Goal: Task Accomplishment & Management: Manage account settings

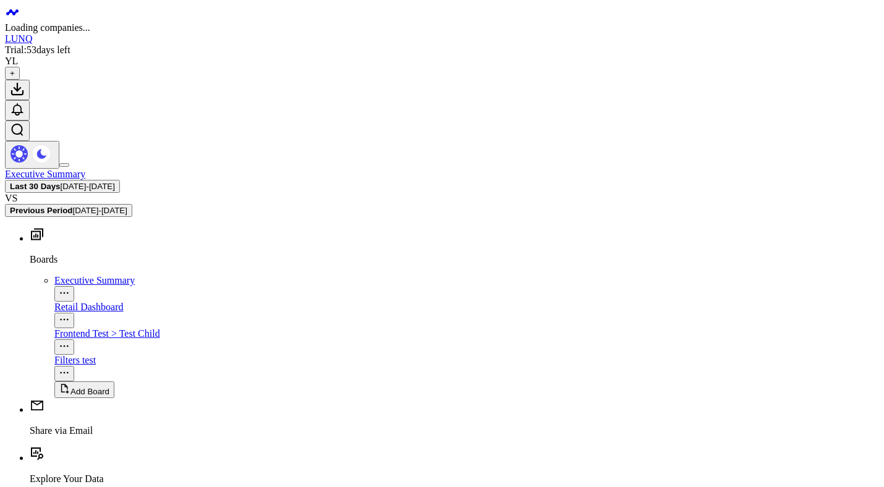
click at [60, 169] on div "Executive Summary Last 30 Days [DATE] - [DATE] VS Previous Period [DATE] - [DAT…" at bounding box center [442, 193] width 874 height 48
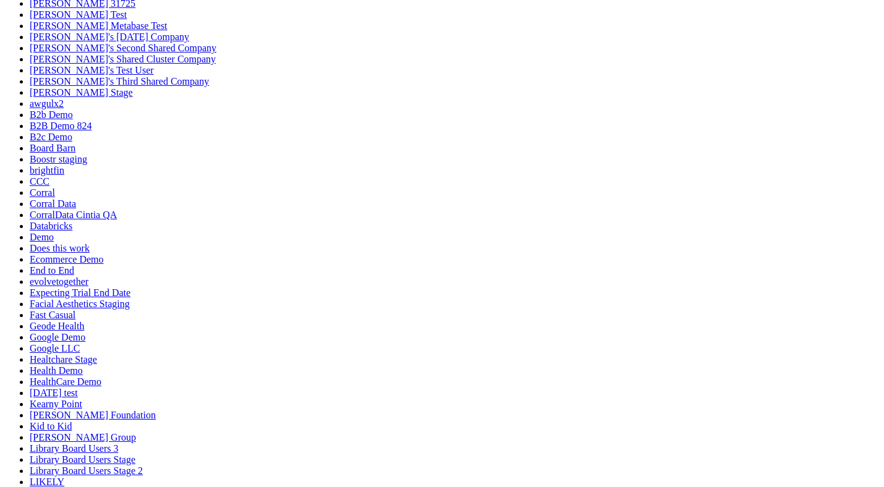
scroll to position [125, 0]
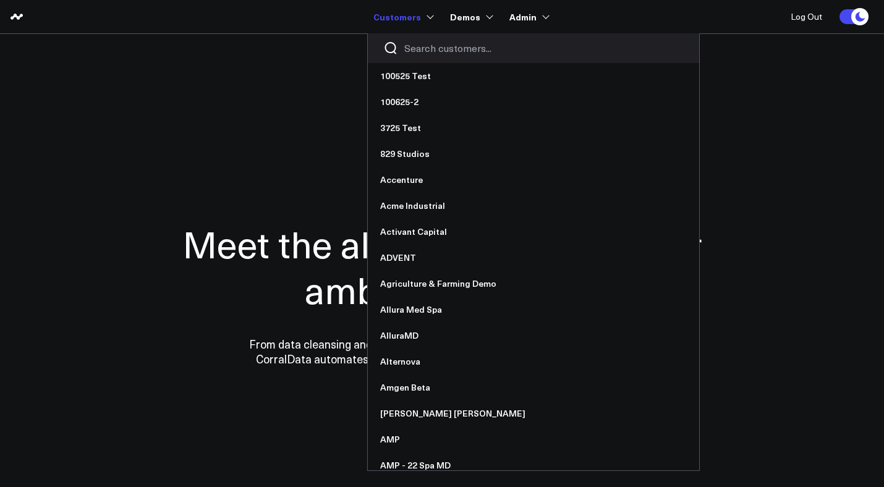
click at [419, 19] on link "Customers" at bounding box center [402, 17] width 58 height 22
click at [441, 46] on input "Search customers input" at bounding box center [543, 48] width 279 height 14
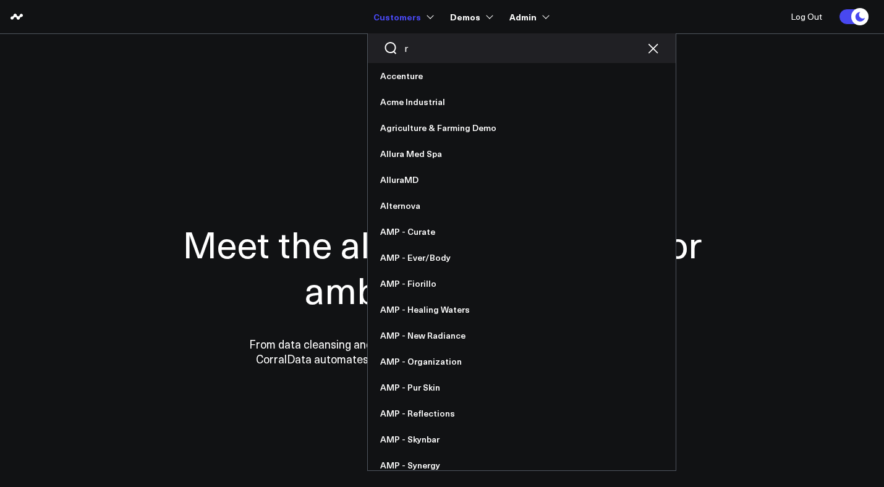
type input "re"
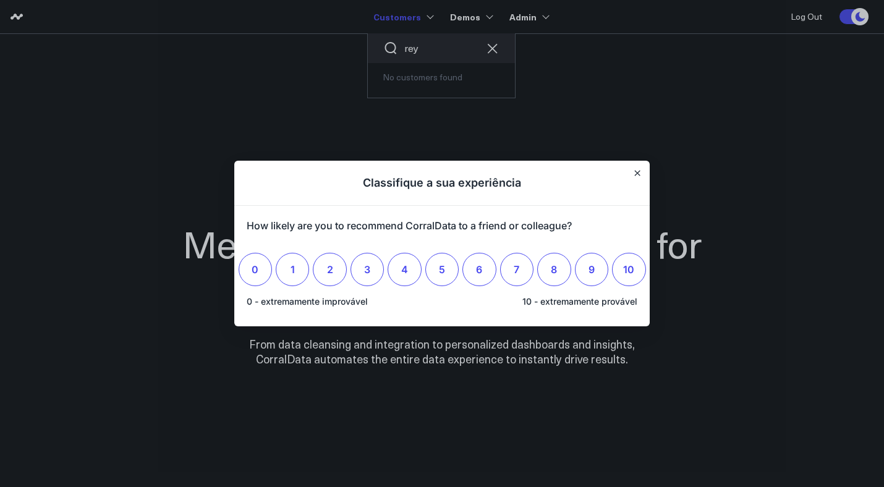
click at [437, 53] on div at bounding box center [442, 243] width 884 height 487
click at [639, 170] on icon "Fechar" at bounding box center [637, 173] width 6 height 6
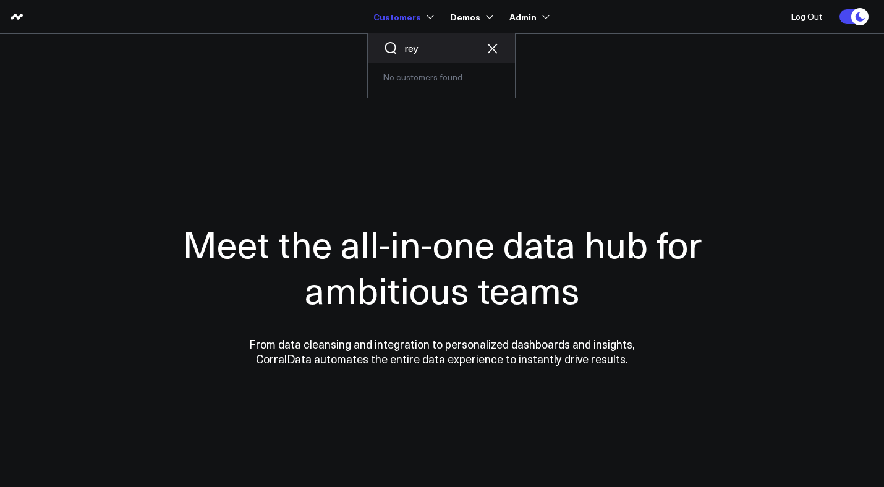
click at [414, 18] on link "Customers" at bounding box center [402, 17] width 58 height 22
click at [427, 48] on input "rey" at bounding box center [441, 48] width 74 height 14
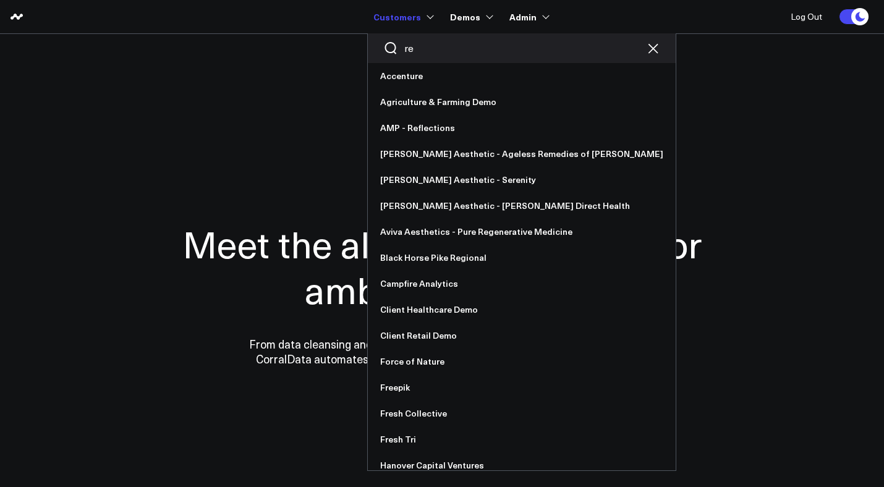
click at [434, 47] on input "re" at bounding box center [521, 48] width 235 height 14
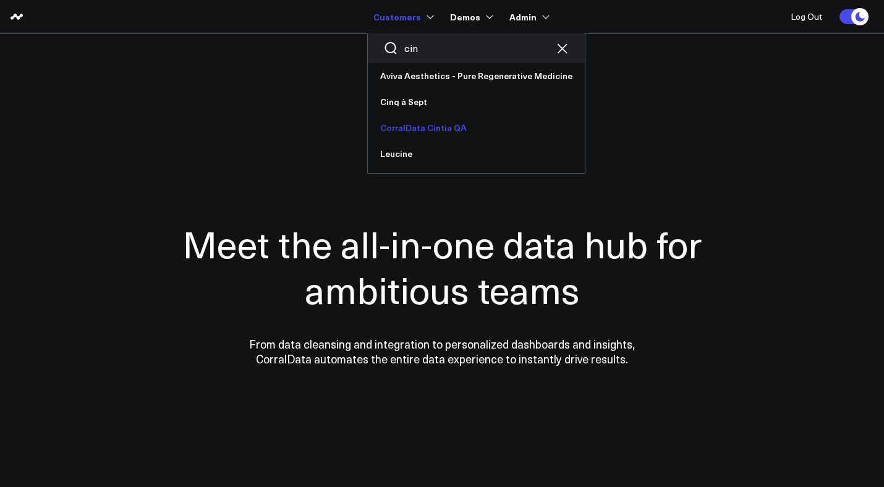
type input "cin"
click at [428, 130] on link "CorralData Cintia QA" at bounding box center [476, 128] width 217 height 26
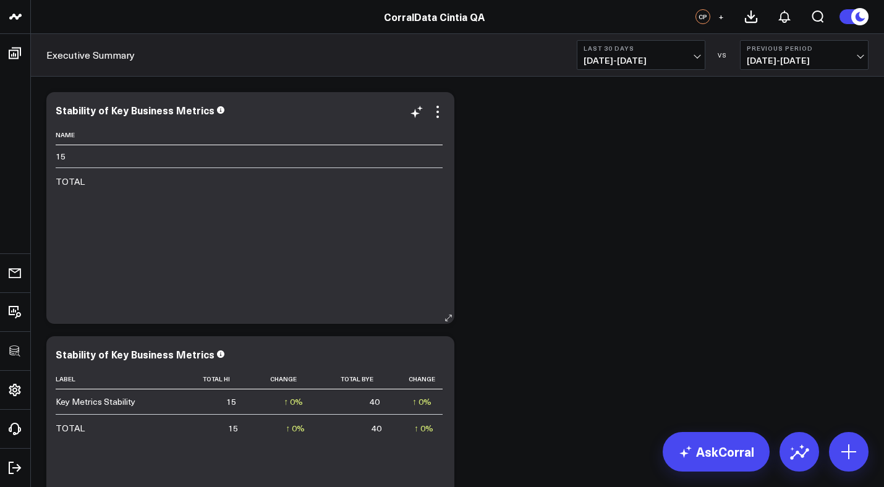
click at [431, 261] on div "Name 15 TOTAL" at bounding box center [250, 218] width 389 height 187
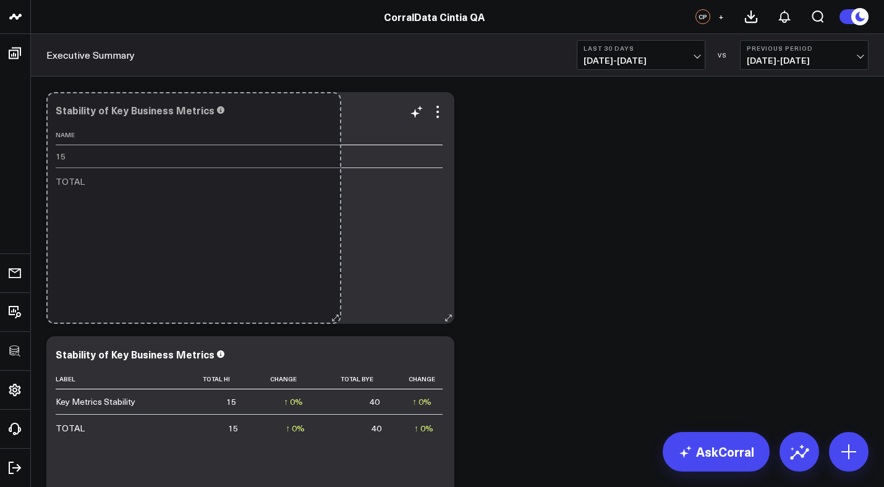
drag, startPoint x: 449, startPoint y: 317, endPoint x: 336, endPoint y: 316, distance: 113.1
click at [336, 316] on div "Stability of Key Business Metrics Name 15 TOTAL So sorry. The query returned no…" at bounding box center [250, 208] width 408 height 232
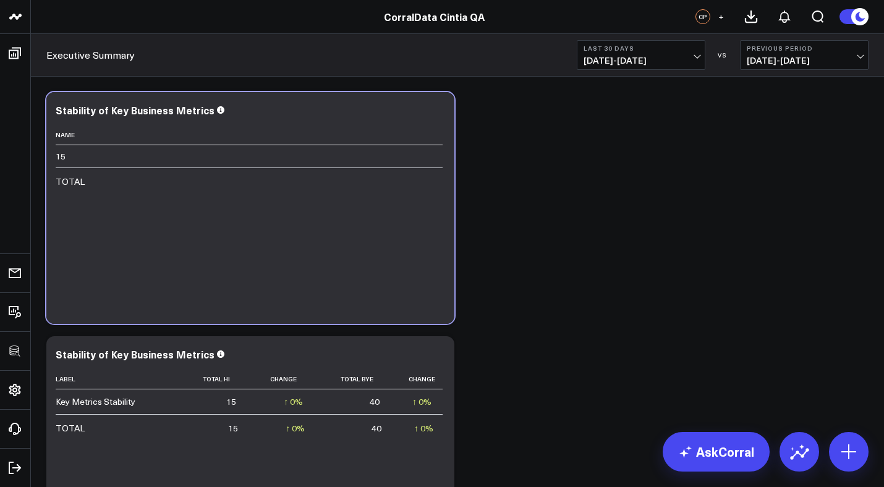
click at [449, 317] on div "Stability of Key Business Metrics Name 15 TOTAL So sorry. The query returned no…" at bounding box center [250, 208] width 408 height 232
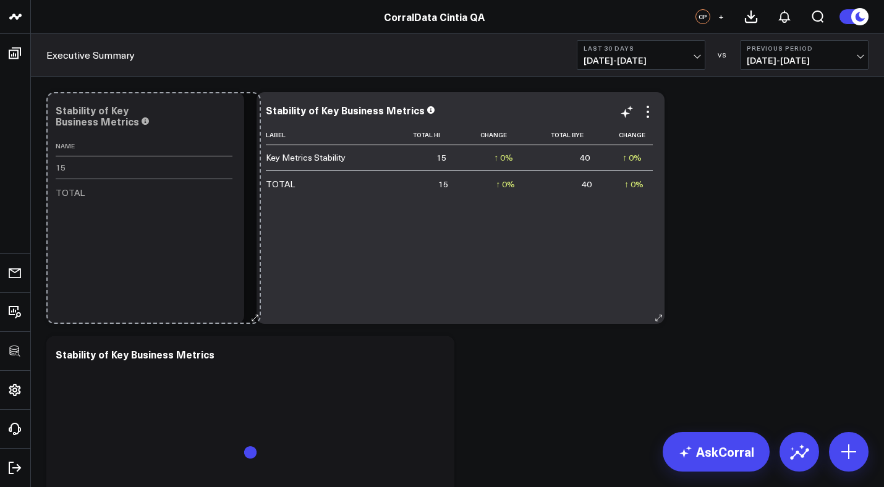
drag, startPoint x: 449, startPoint y: 317, endPoint x: 256, endPoint y: 303, distance: 192.7
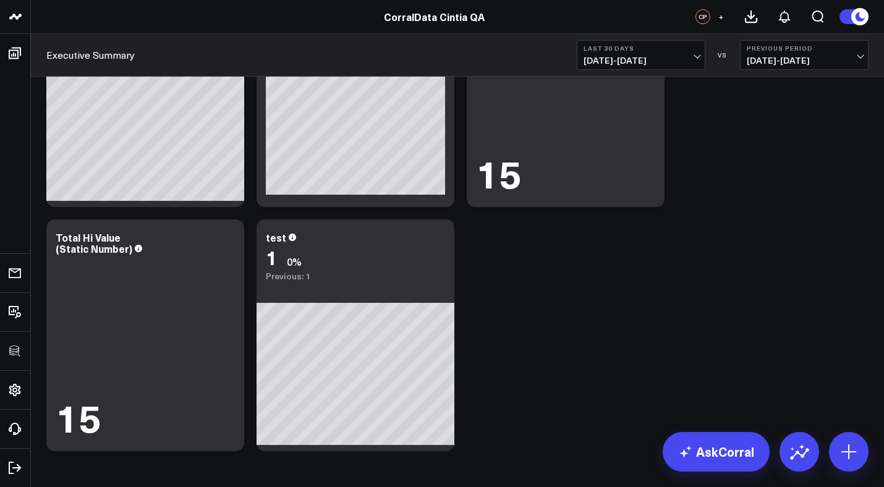
scroll to position [635, 0]
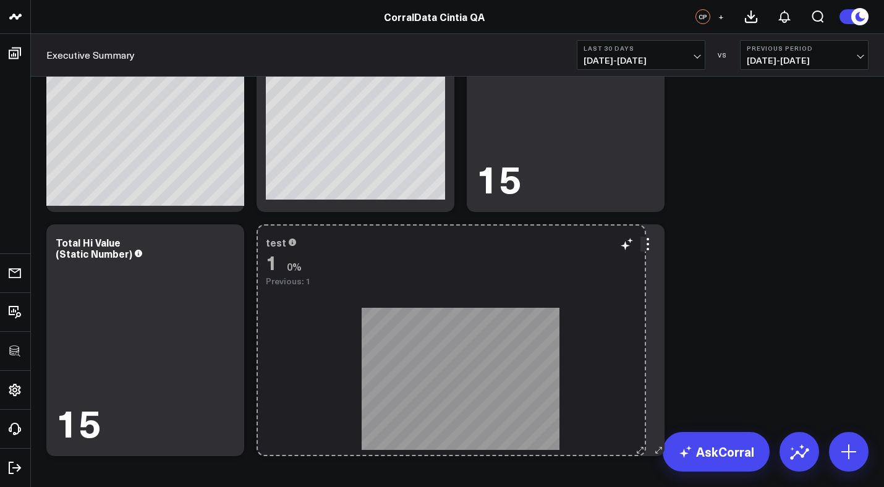
drag, startPoint x: 449, startPoint y: 447, endPoint x: 640, endPoint y: 441, distance: 191.7
click at [640, 441] on div "test 1 0% Previous: 1 Goals + Add goal Done Add Goal goal You must enter least …" at bounding box center [460, 340] width 408 height 232
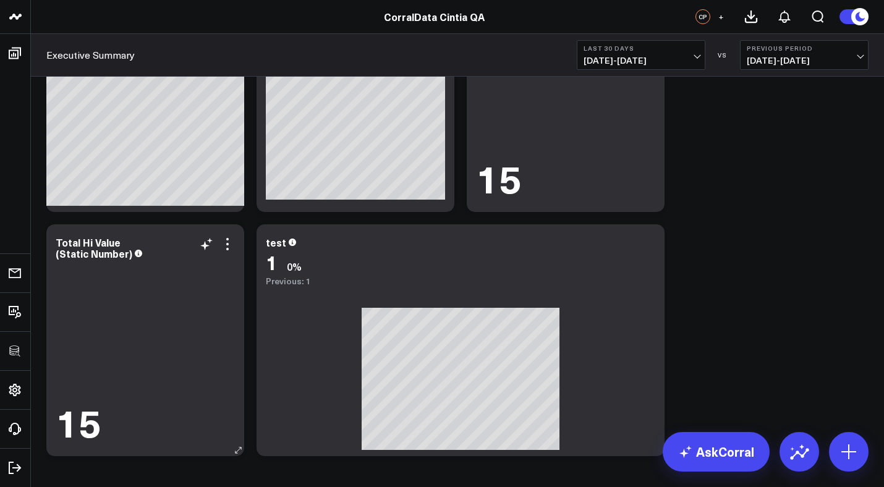
click at [191, 411] on div "15" at bounding box center [145, 421] width 179 height 38
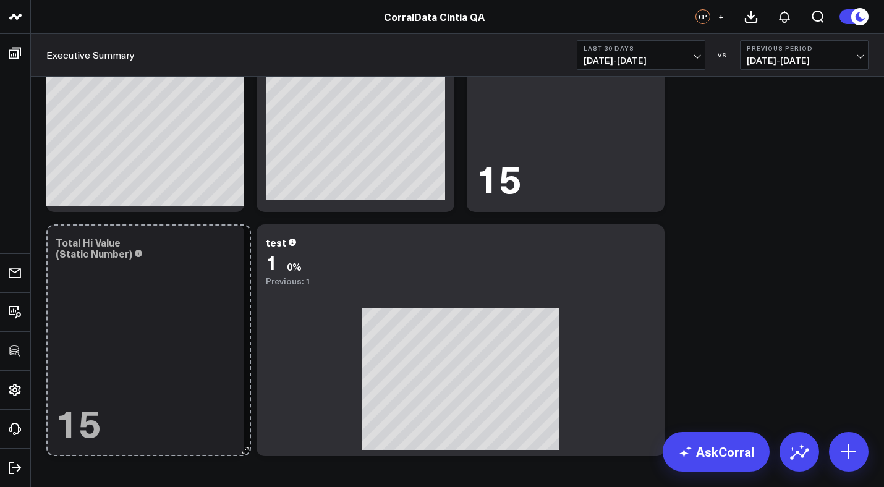
drag, startPoint x: 240, startPoint y: 450, endPoint x: 247, endPoint y: 425, distance: 25.6
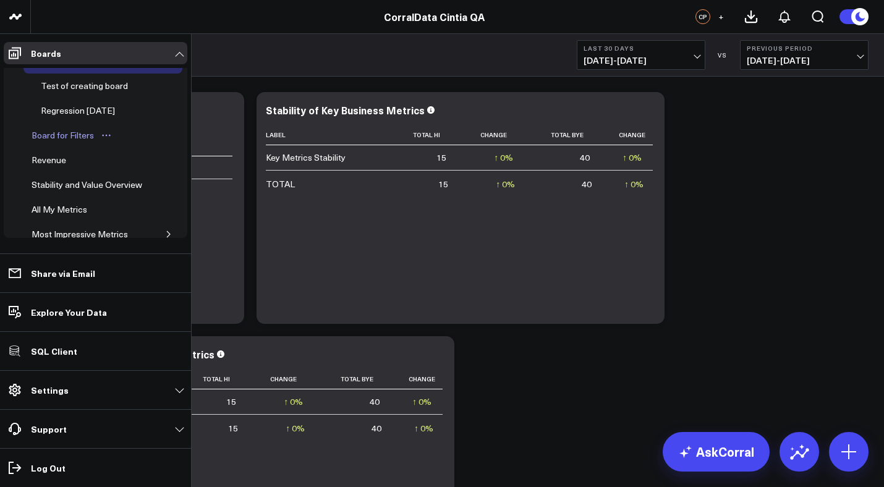
scroll to position [22, 0]
click at [136, 87] on icon "Open board menu" at bounding box center [137, 88] width 2 height 2
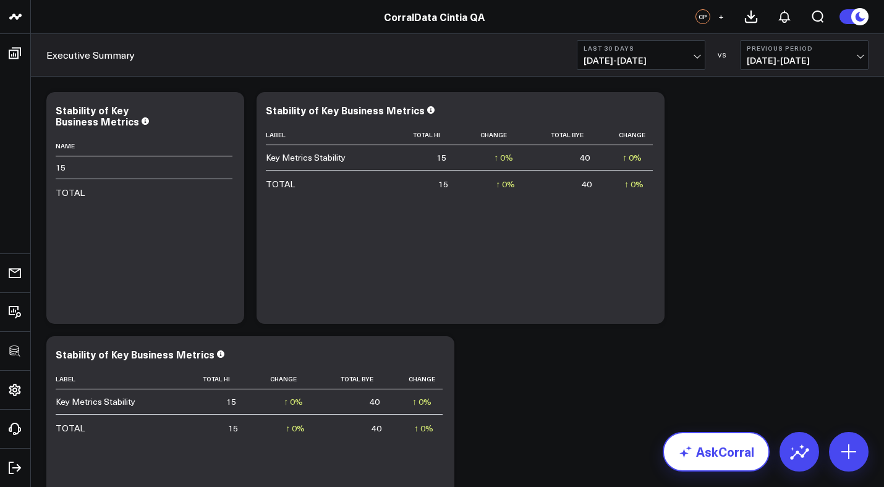
click at [730, 449] on link "AskCorral" at bounding box center [715, 452] width 107 height 40
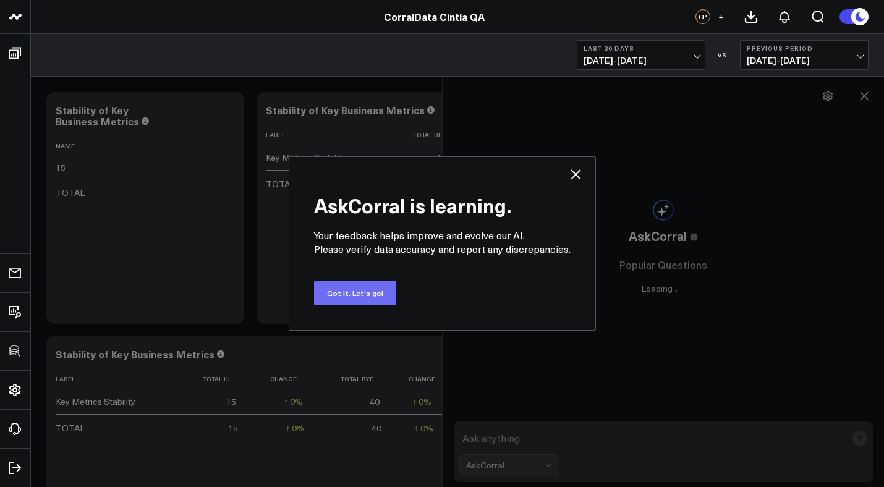
click at [358, 295] on button "Got it. Let's go!" at bounding box center [355, 293] width 82 height 25
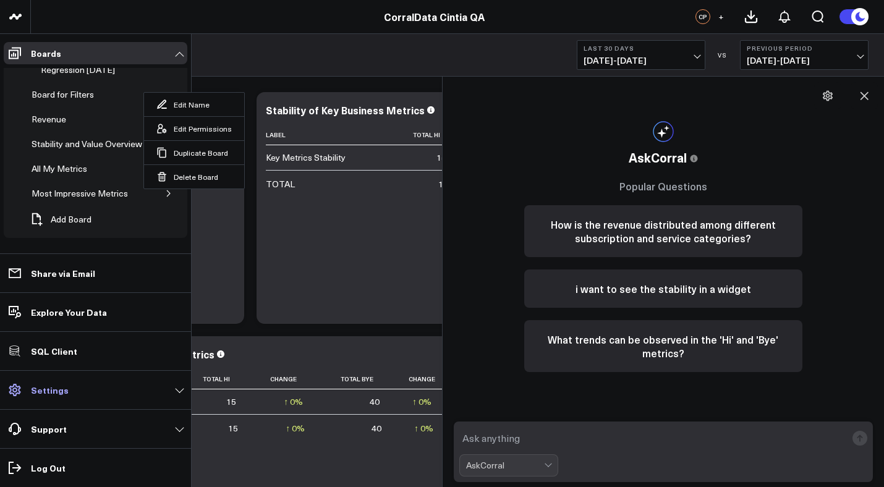
scroll to position [56, 0]
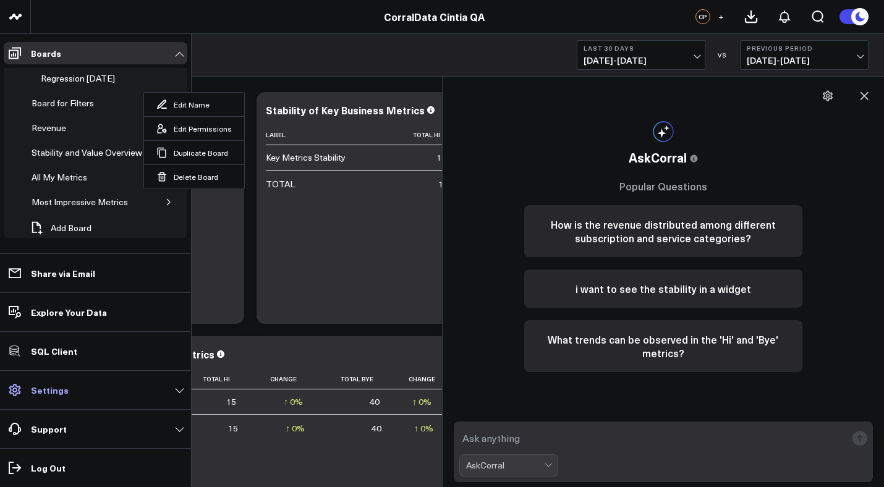
click at [85, 392] on link "Settings" at bounding box center [96, 390] width 184 height 22
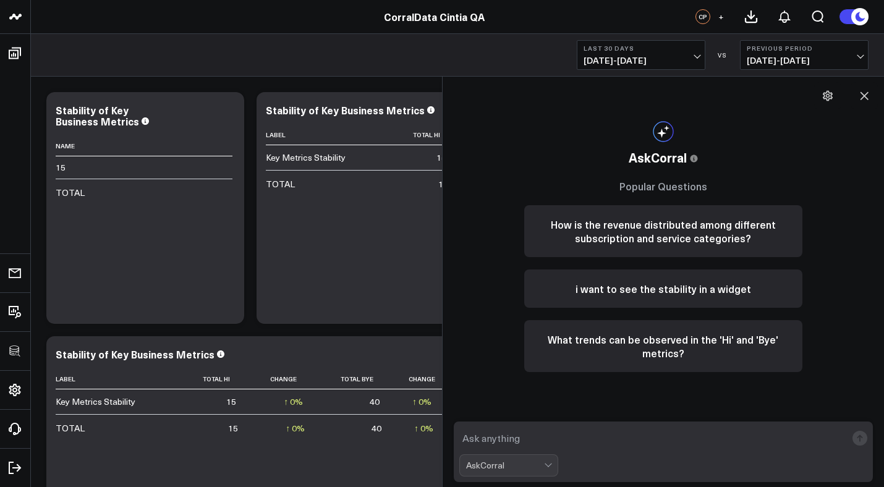
click at [534, 434] on textarea at bounding box center [652, 438] width 387 height 22
type textarea "what are the overview for all my products in the last 15 days?"
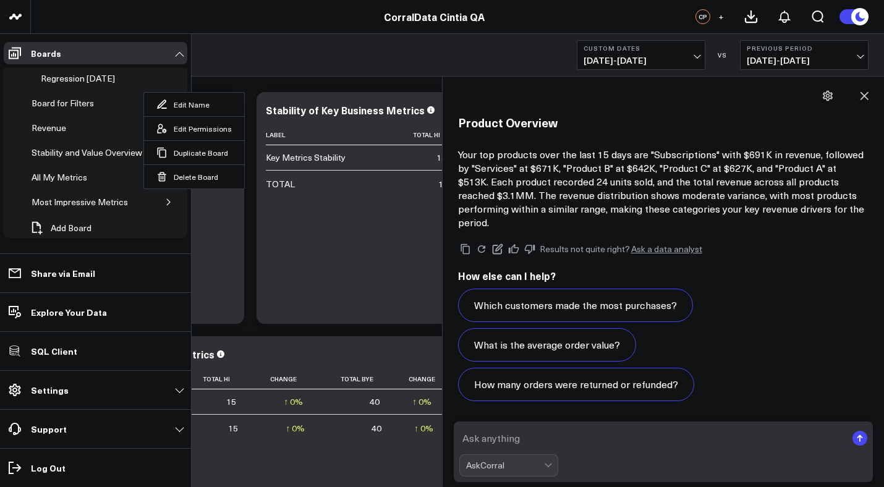
scroll to position [48, 0]
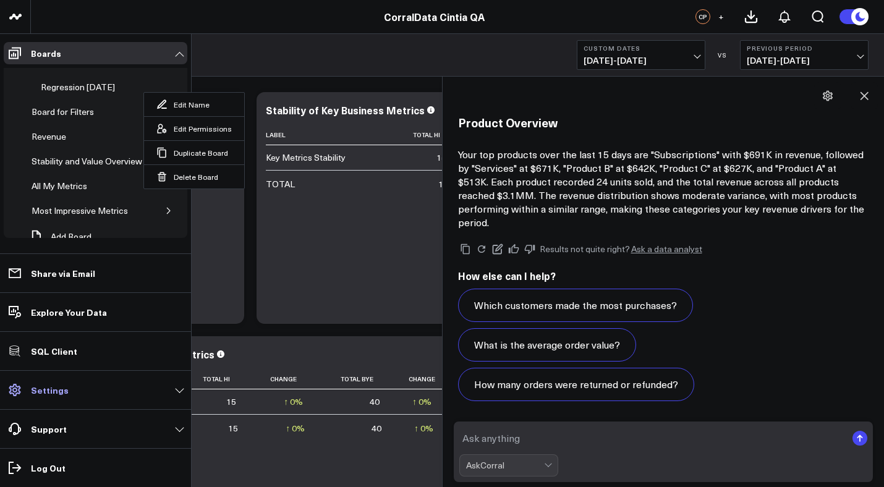
click at [77, 393] on link "Settings" at bounding box center [96, 390] width 184 height 22
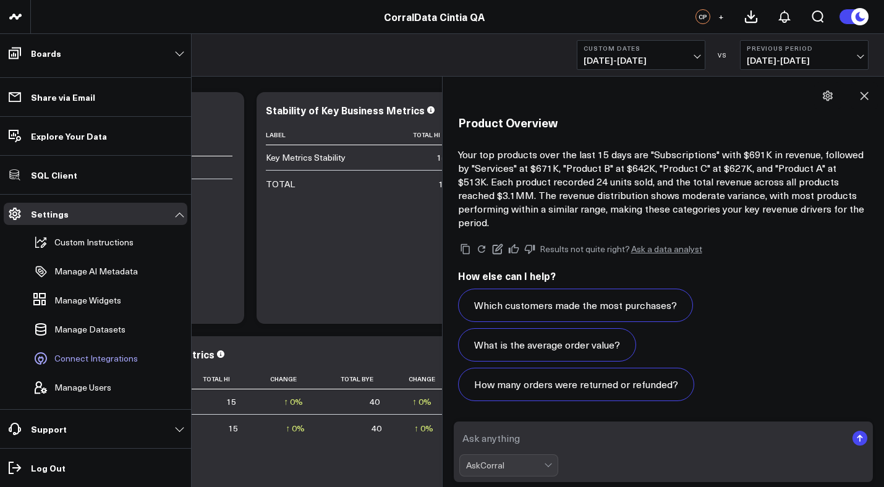
click at [108, 357] on span "Connect Integrations" at bounding box center [95, 358] width 83 height 10
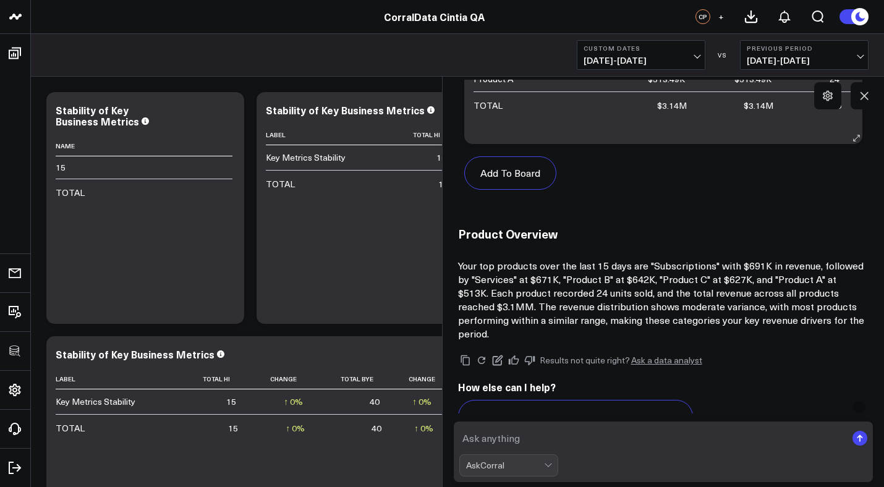
scroll to position [535, 0]
click at [533, 177] on button "Add To Board" at bounding box center [510, 172] width 92 height 33
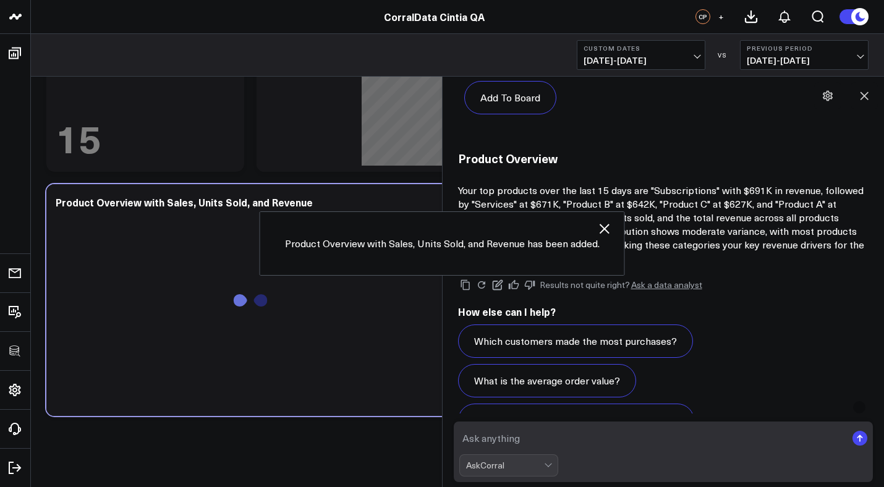
scroll to position [928, 0]
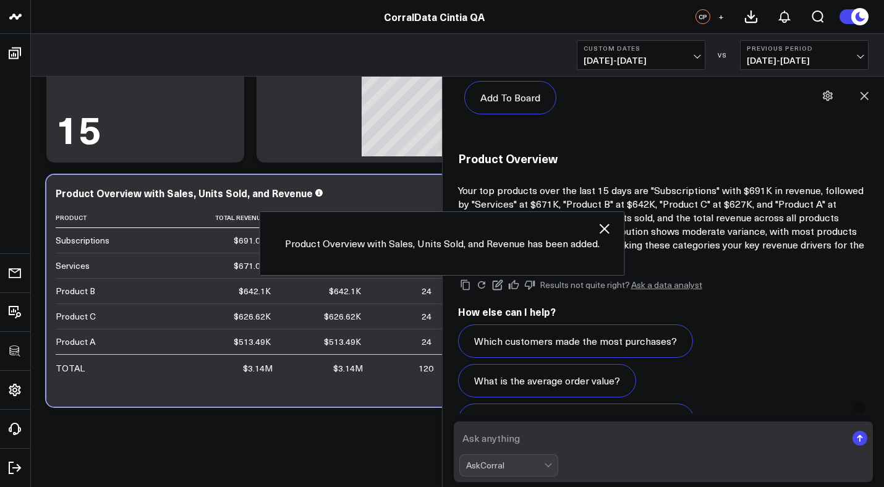
click at [602, 227] on icon "button" at bounding box center [604, 228] width 15 height 15
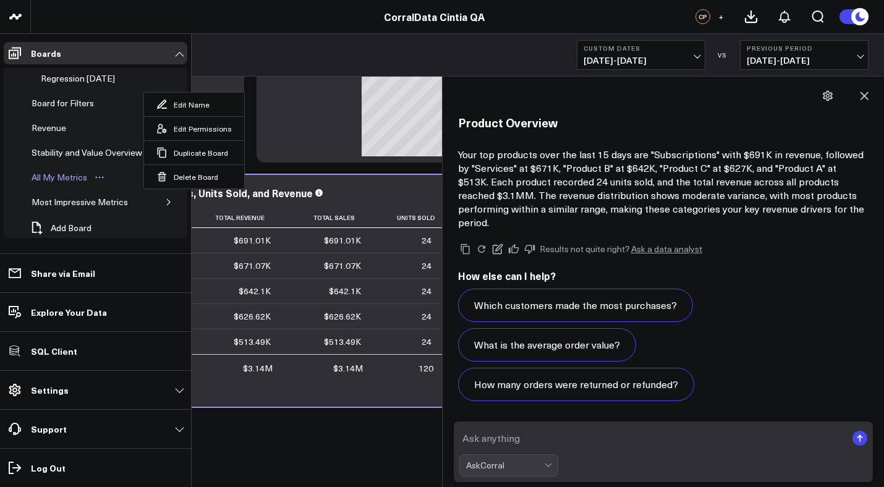
scroll to position [65, 0]
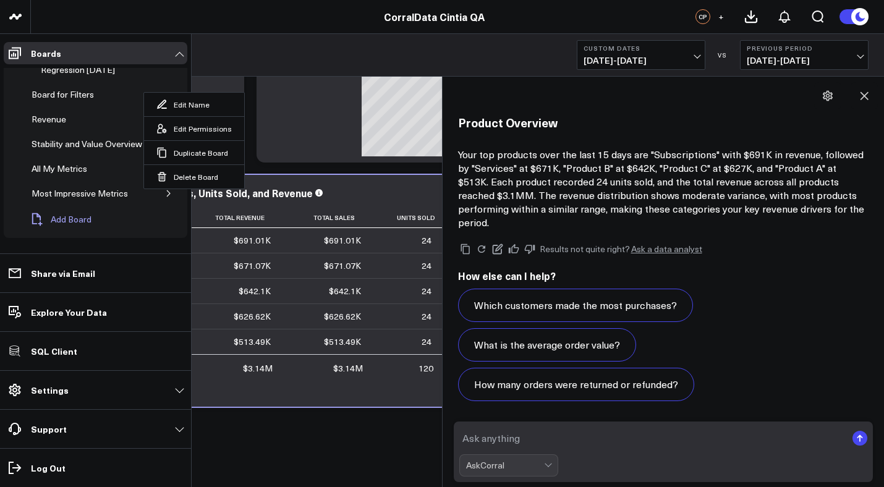
click at [96, 219] on button "Add Board" at bounding box center [60, 219] width 74 height 27
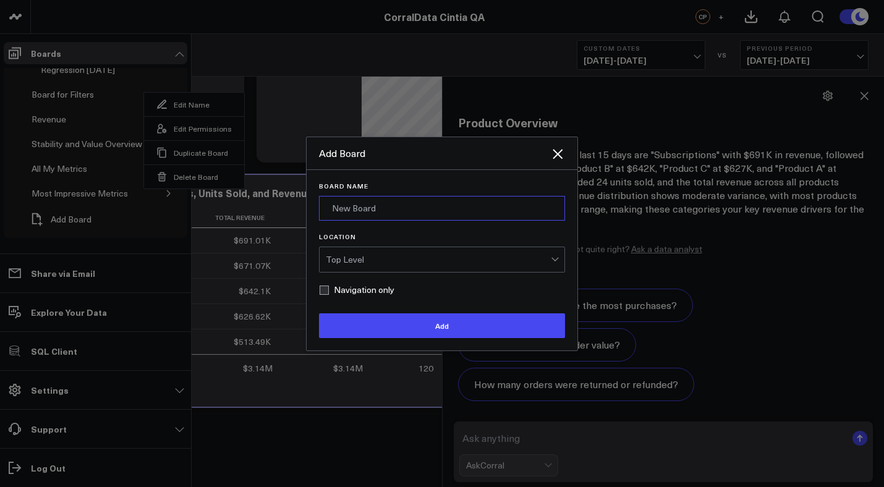
click at [381, 213] on input "Board Name" at bounding box center [442, 208] width 246 height 25
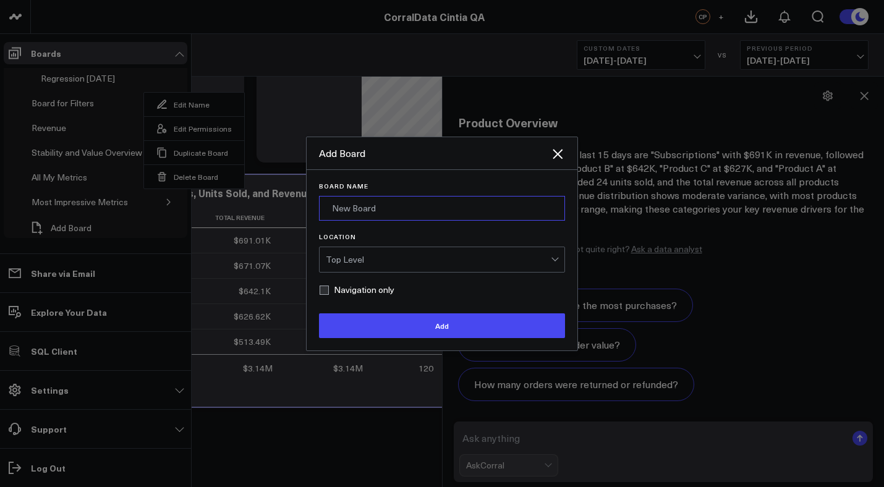
paste input "Product Masterboard"
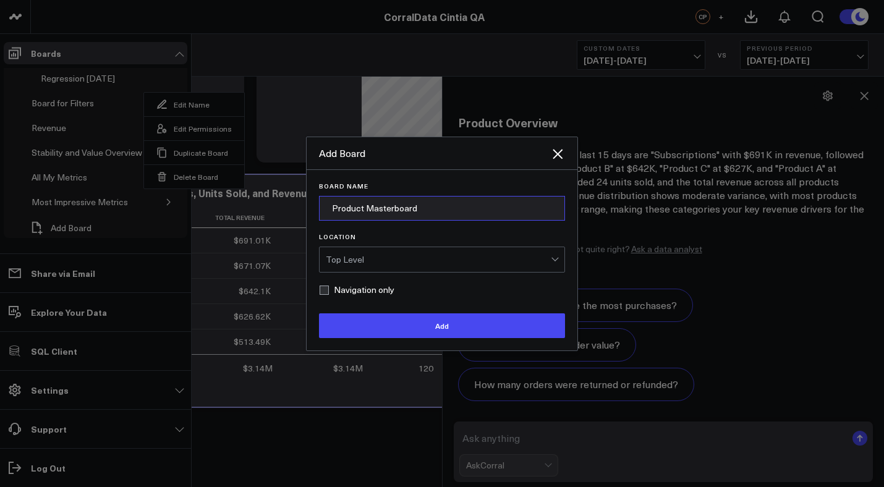
type input "Product Masterboard"
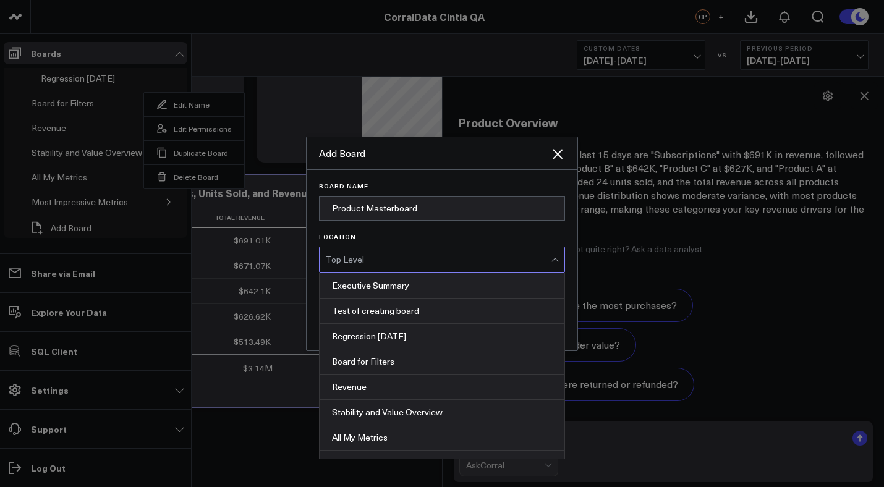
click at [381, 265] on div "Top Level" at bounding box center [438, 259] width 225 height 25
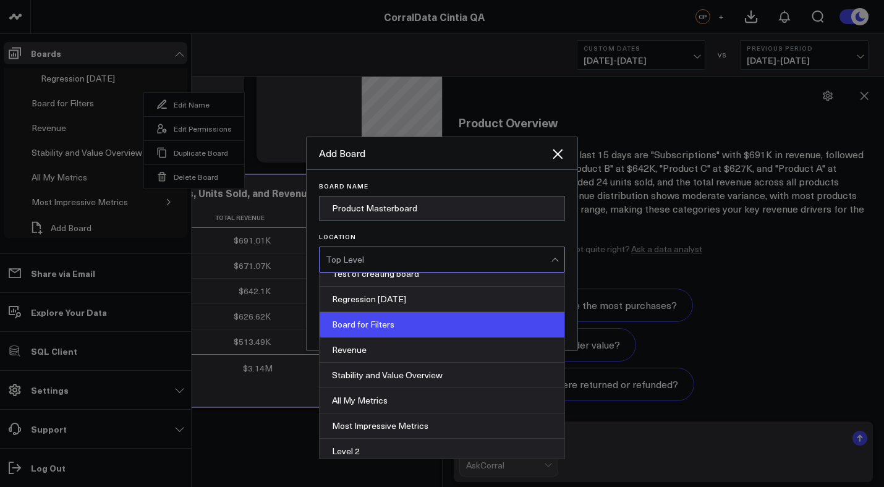
scroll to position [67, 0]
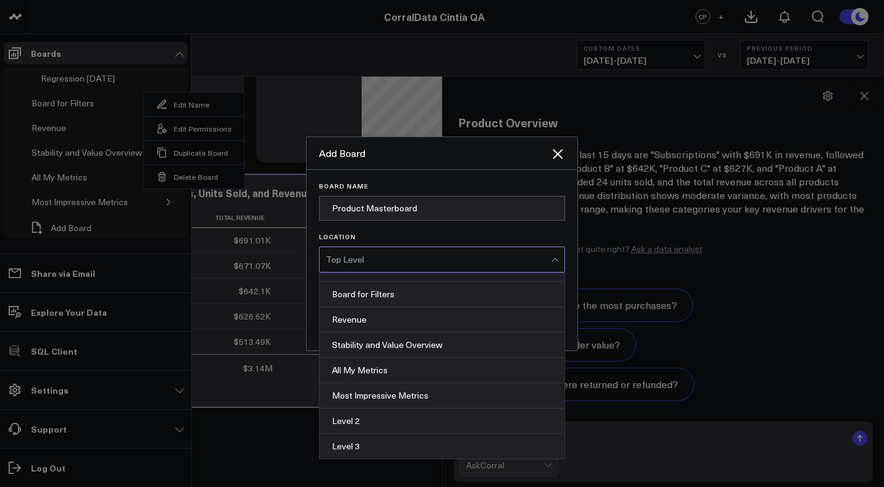
click at [459, 235] on label "Location" at bounding box center [442, 236] width 246 height 7
click at [378, 259] on input "Location" at bounding box center [376, 259] width 2 height 0
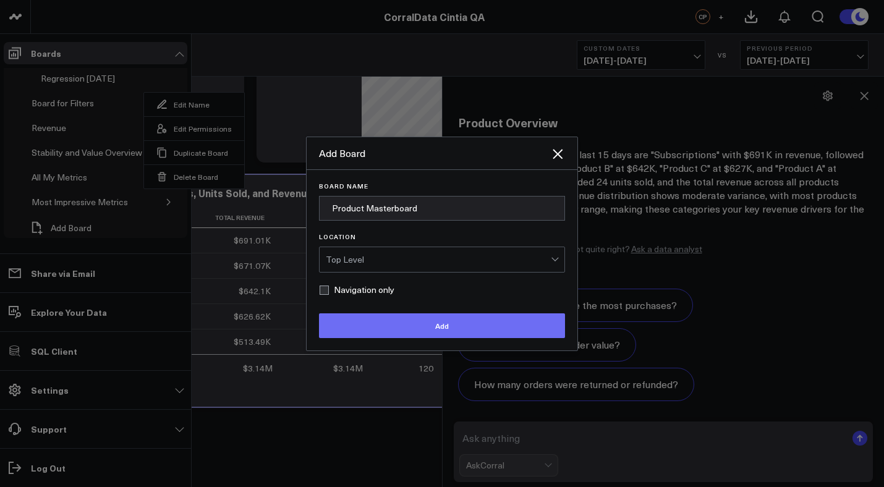
click at [420, 324] on button "Add" at bounding box center [442, 325] width 246 height 25
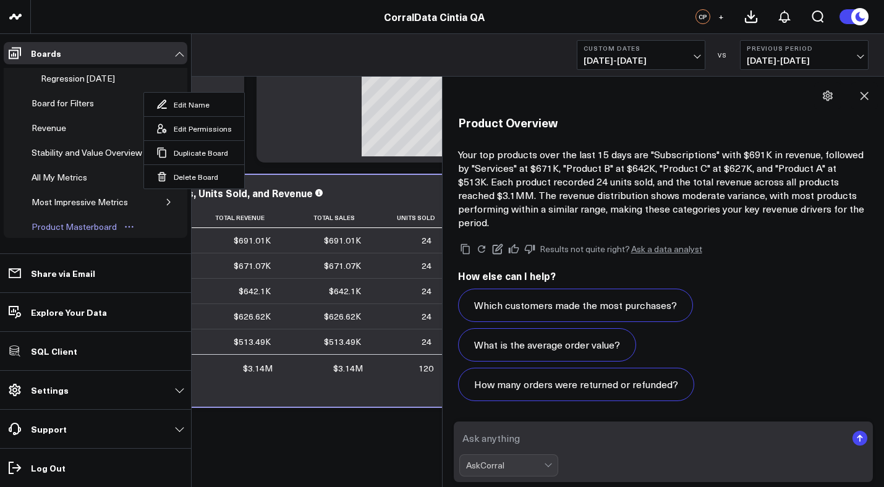
click at [99, 227] on div "Product Masterboard" at bounding box center [73, 226] width 91 height 15
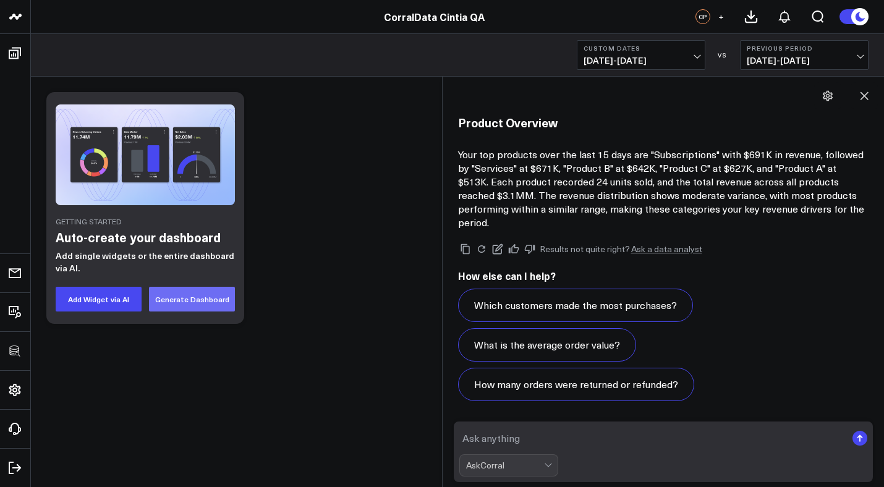
click at [216, 300] on button "Generate Dashboard" at bounding box center [192, 299] width 86 height 25
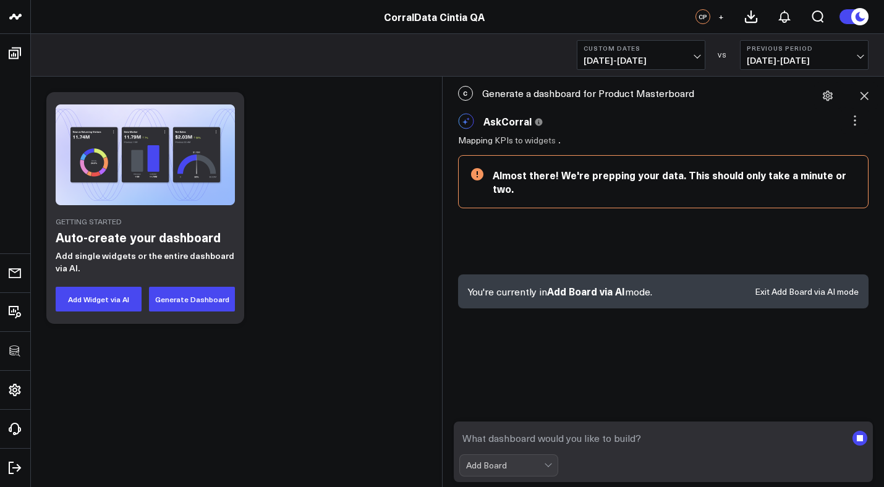
click at [698, 56] on span "09/24/25 - 10/08/25" at bounding box center [640, 61] width 115 height 10
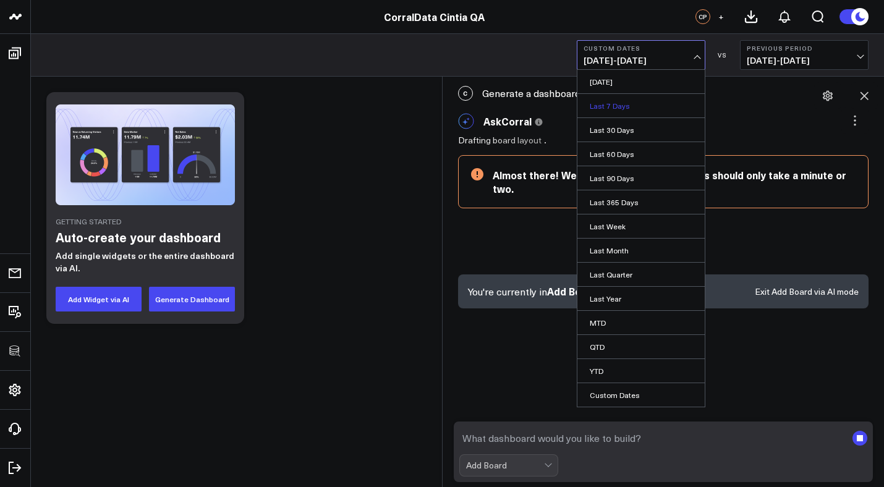
click at [640, 113] on link "Last 7 Days" at bounding box center [640, 105] width 127 height 23
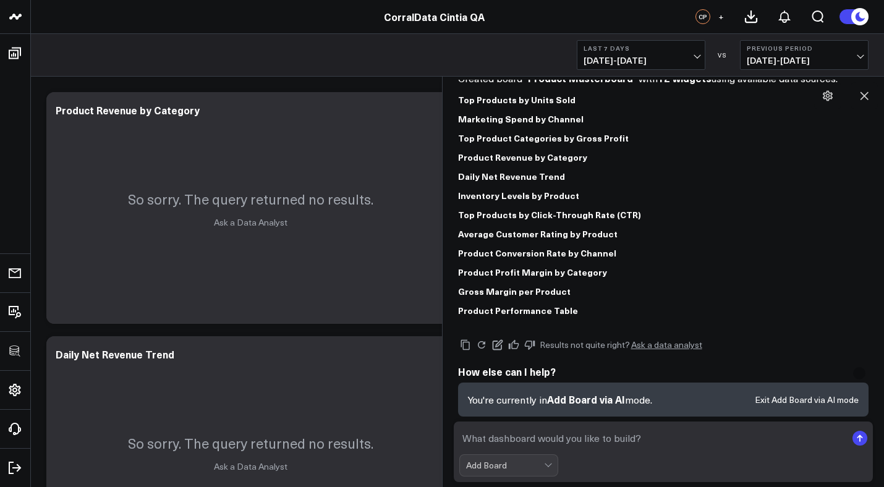
scroll to position [91, 0]
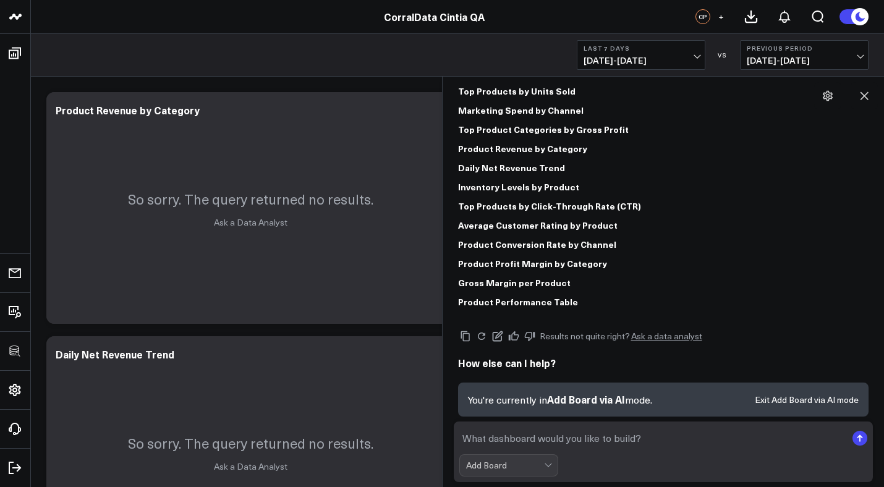
click at [593, 446] on textarea at bounding box center [652, 438] width 387 height 22
type textarea "e"
type textarea "what was the source used?"
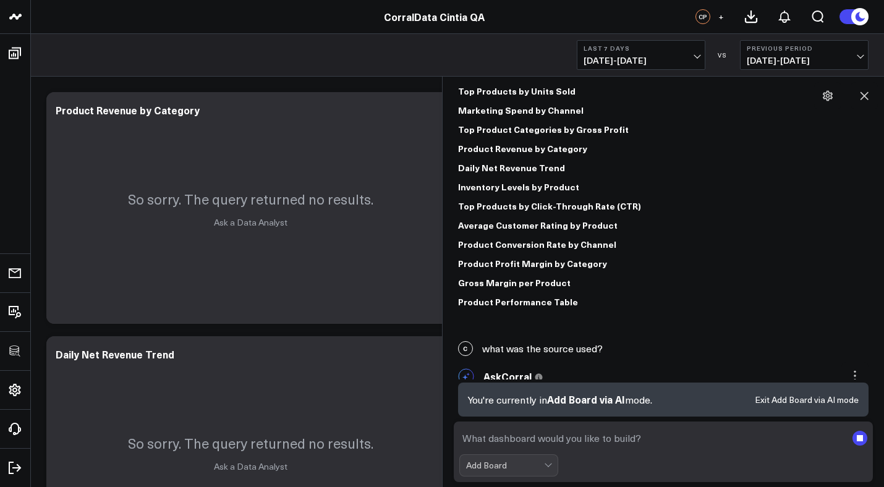
scroll to position [109, 0]
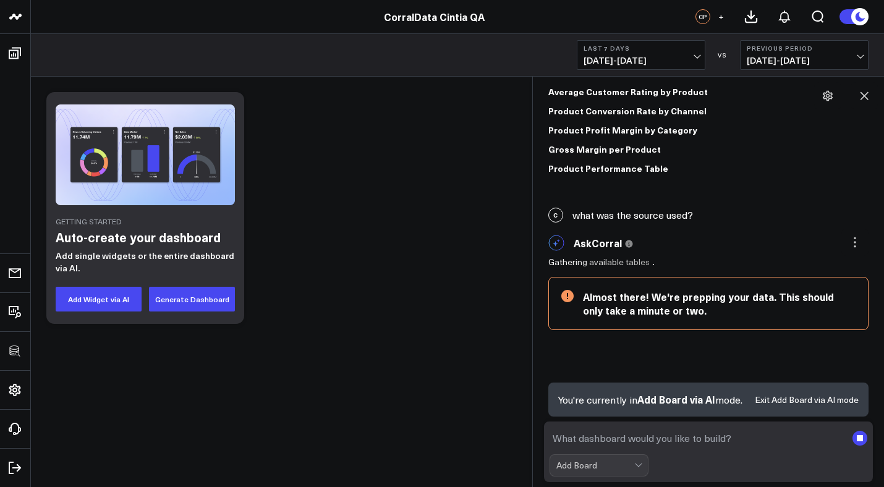
scroll to position [247, 0]
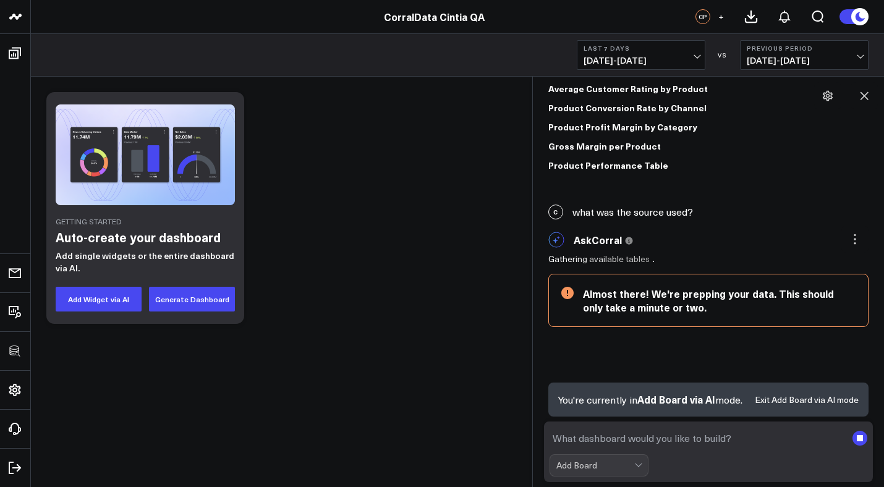
click at [531, 287] on body "100525 Test 100625-2 3725 Test 829 Studios Accenture Acme Industrial Activant C…" at bounding box center [442, 243] width 884 height 487
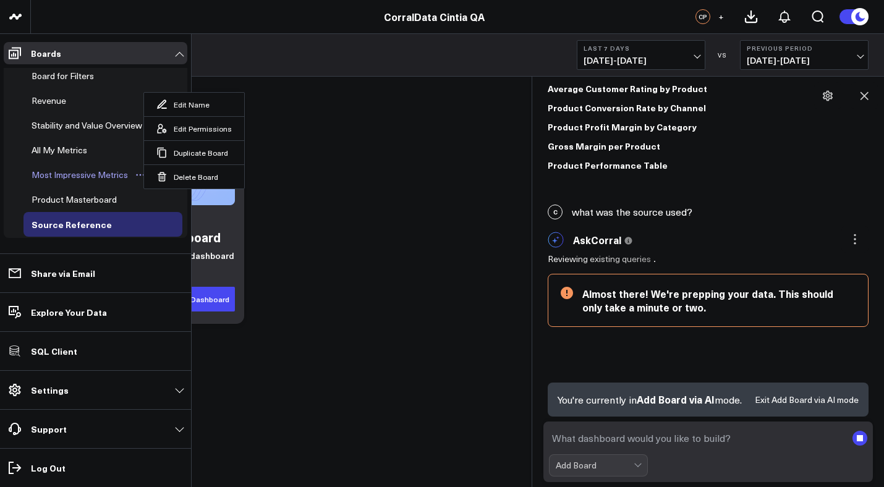
scroll to position [114, 0]
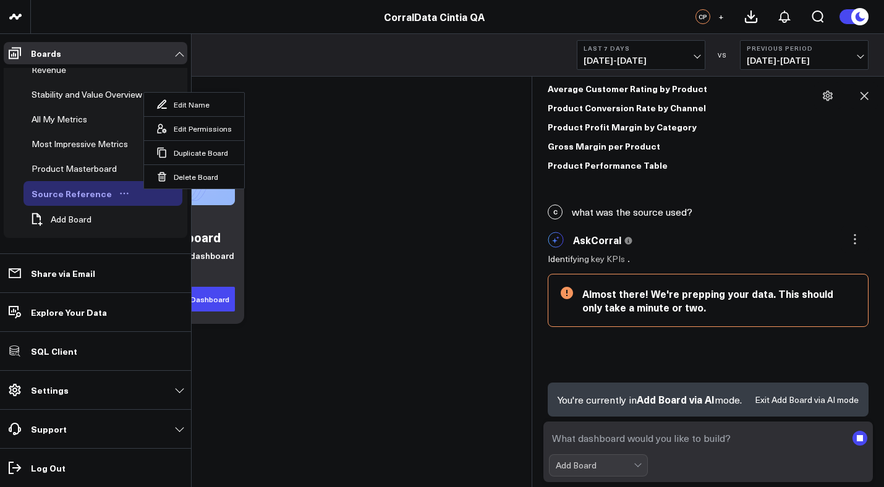
click at [119, 194] on icon "Open board menu" at bounding box center [124, 193] width 10 height 10
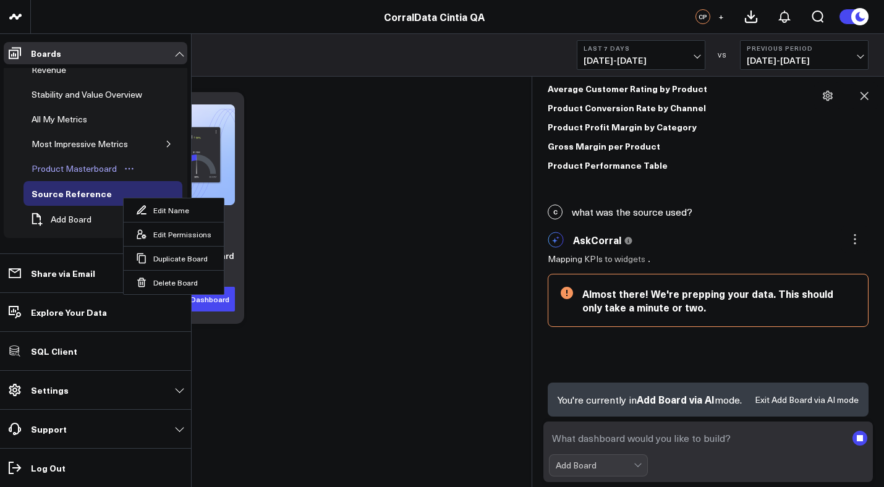
click at [126, 170] on icon "Open board menu" at bounding box center [129, 169] width 10 height 10
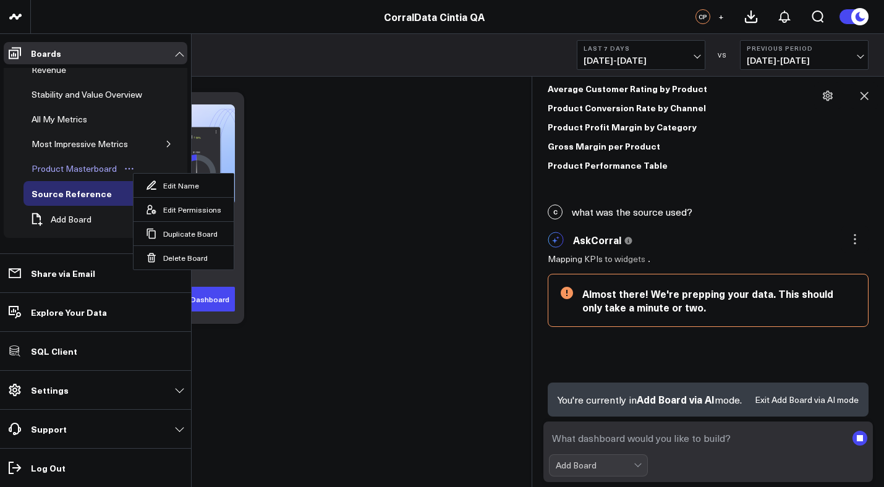
click at [101, 170] on div "Product Masterboard" at bounding box center [73, 168] width 91 height 15
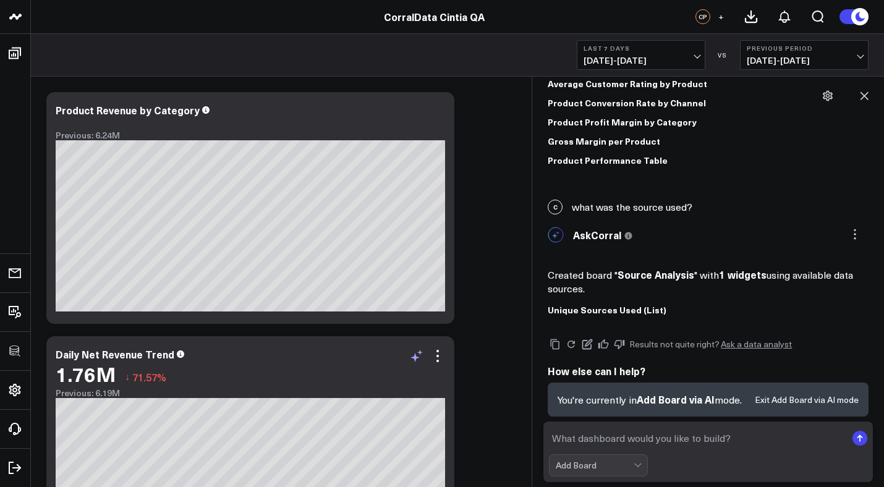
scroll to position [267, 0]
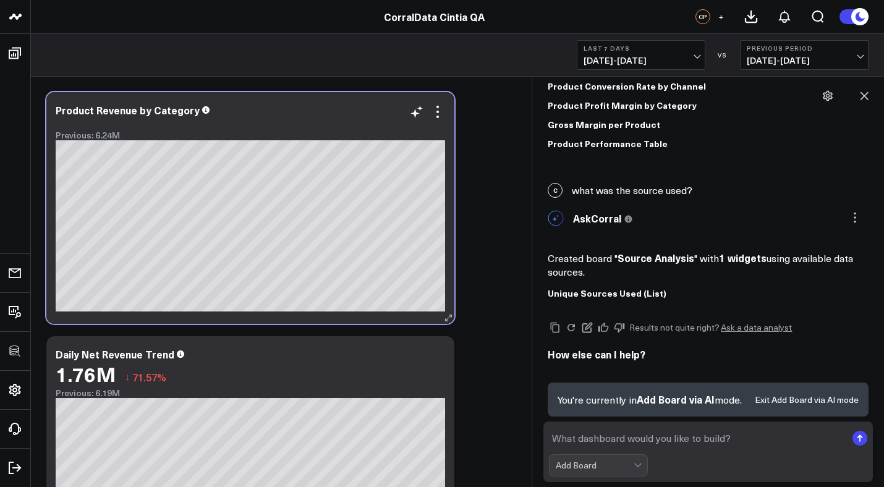
click at [338, 316] on div "Product Revenue by Category Previous: 6.24M [fontSize:14px lineHeight:16px]Othe…" at bounding box center [250, 208] width 408 height 232
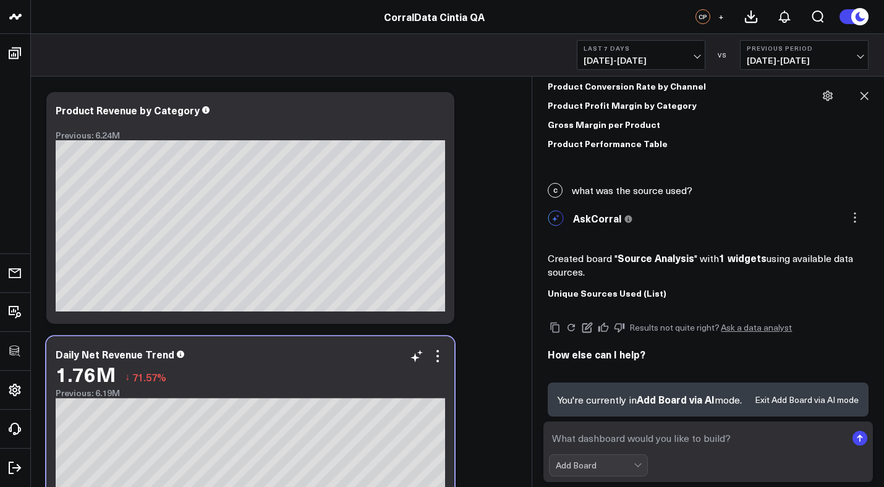
click at [303, 372] on div "1.76M ↓ 71.57%" at bounding box center [250, 374] width 389 height 22
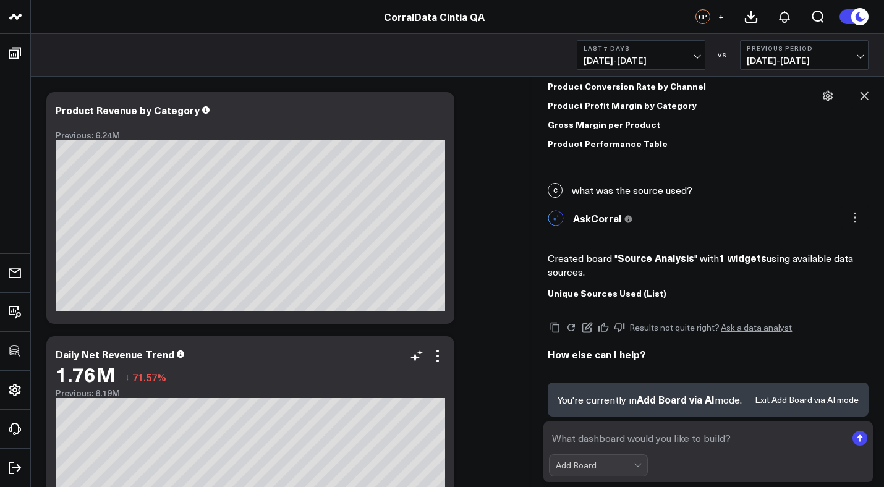
click at [337, 355] on div "Daily Net Revenue Trend" at bounding box center [250, 354] width 389 height 11
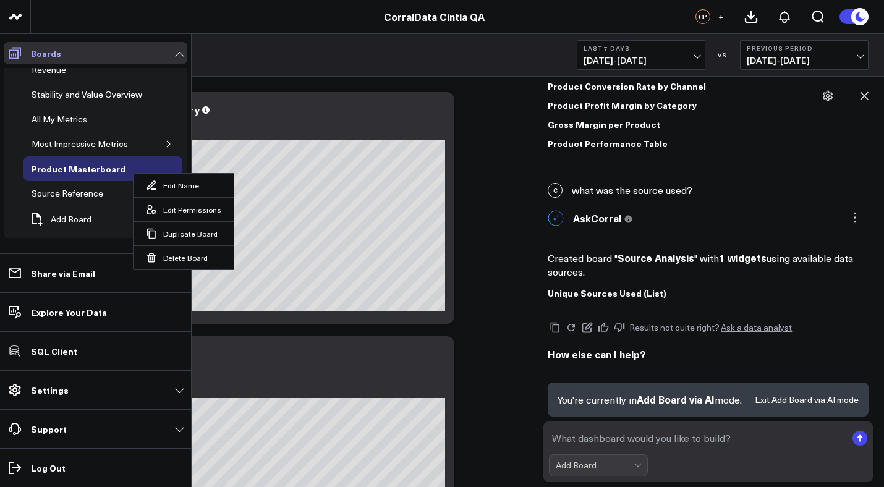
scroll to position [80, 0]
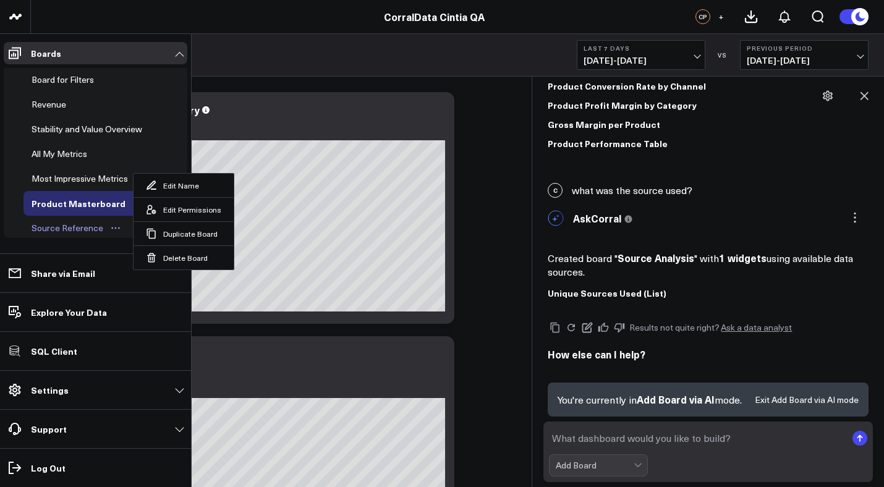
click at [46, 234] on div "Source Reference" at bounding box center [67, 228] width 78 height 15
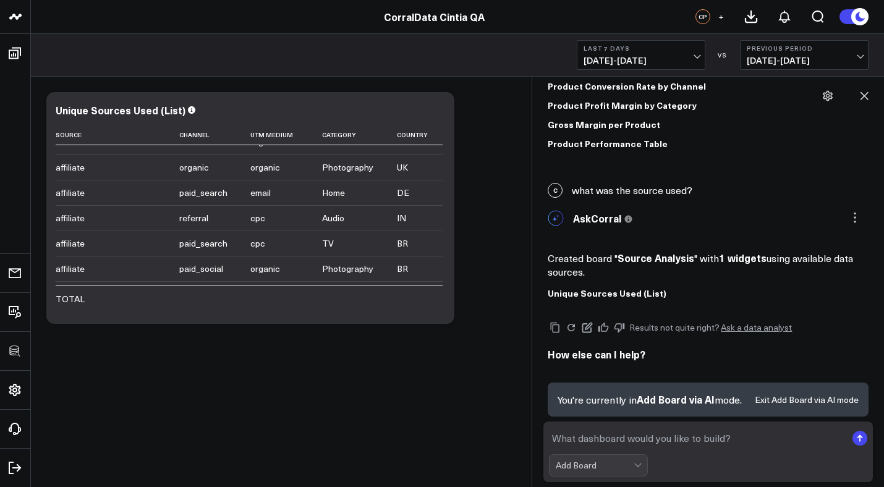
scroll to position [6200, 0]
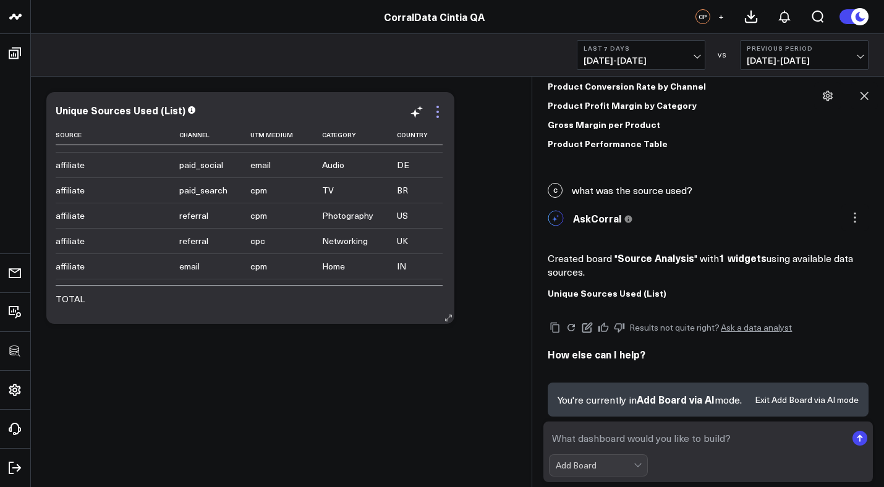
click at [437, 112] on icon at bounding box center [437, 112] width 2 height 2
click at [438, 114] on icon at bounding box center [437, 111] width 15 height 15
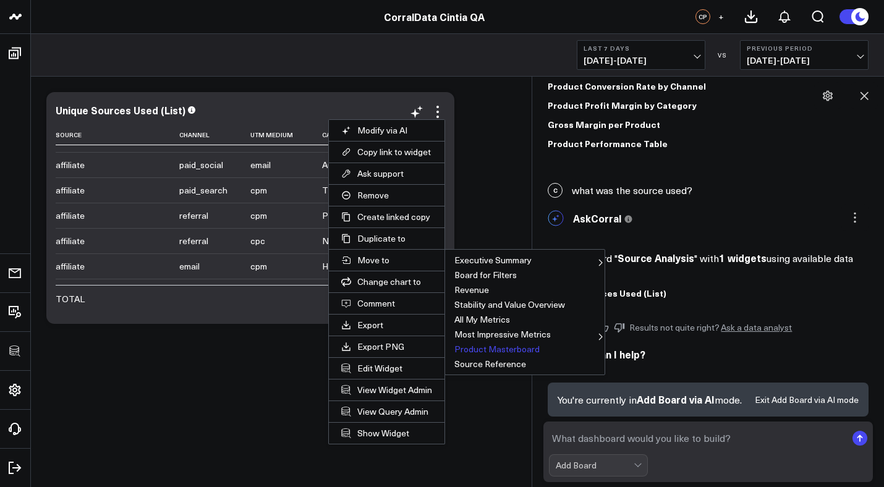
click at [477, 349] on button "Product Masterboard" at bounding box center [524, 349] width 159 height 15
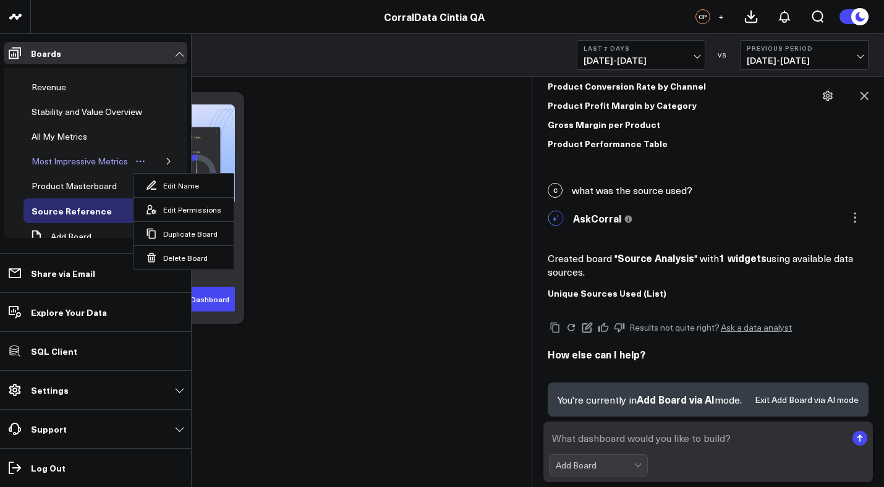
scroll to position [114, 0]
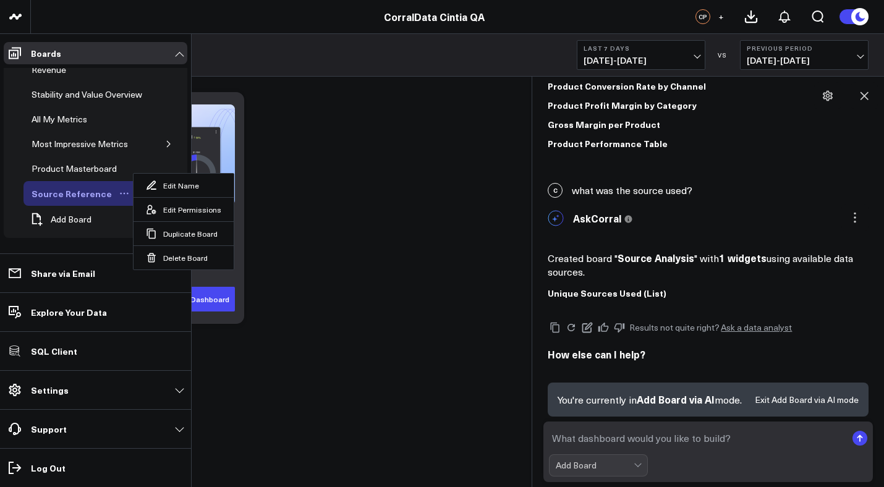
click at [124, 194] on icon "Open board menu" at bounding box center [125, 194] width 2 height 2
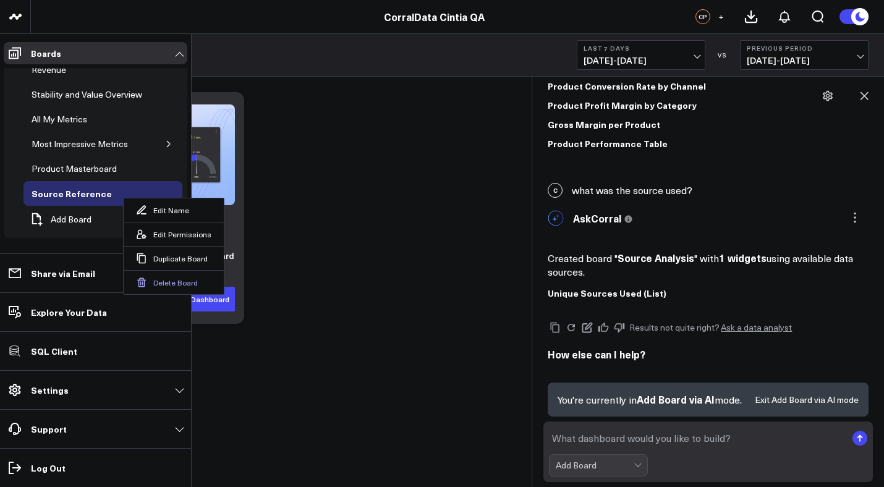
click at [148, 281] on button "Delete Board" at bounding box center [174, 282] width 100 height 24
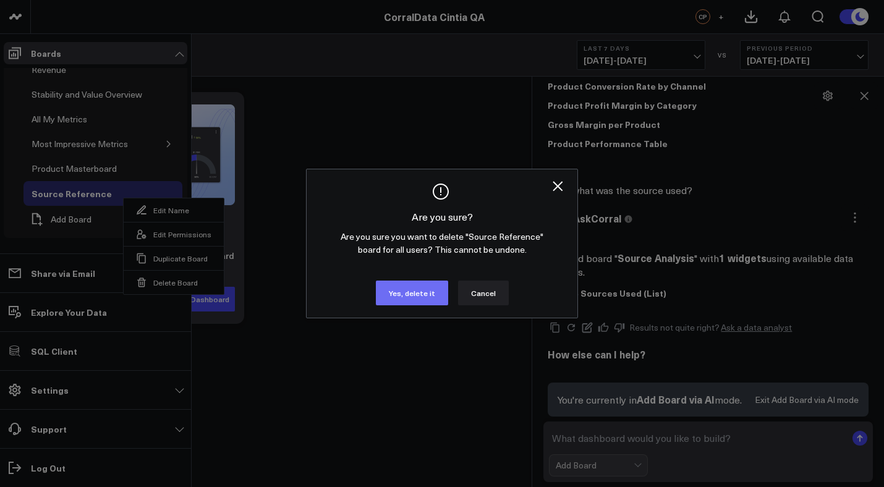
click at [404, 300] on button "Yes, delete it" at bounding box center [412, 293] width 72 height 25
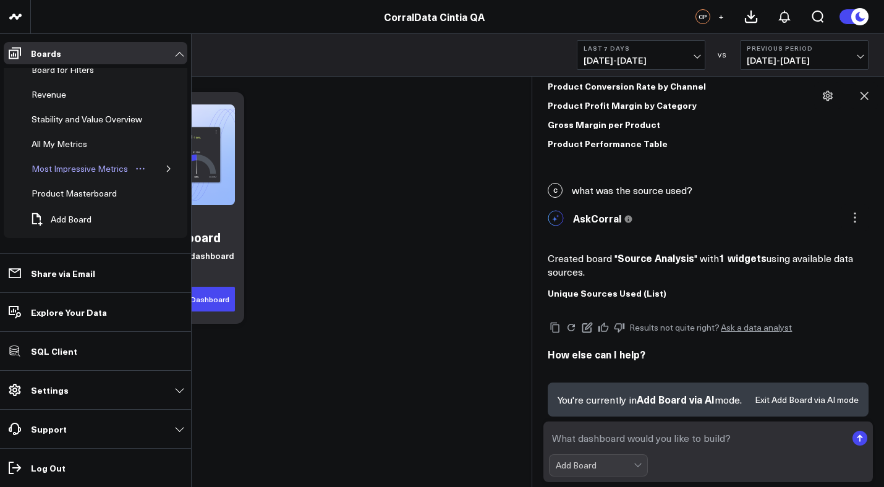
scroll to position [90, 0]
